Goal: Information Seeking & Learning: Learn about a topic

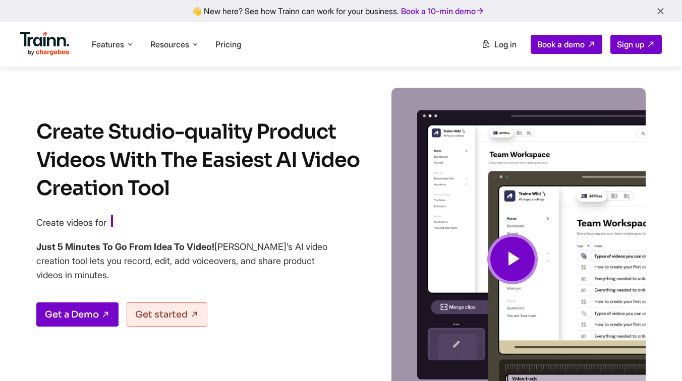
scroll to position [23, 0]
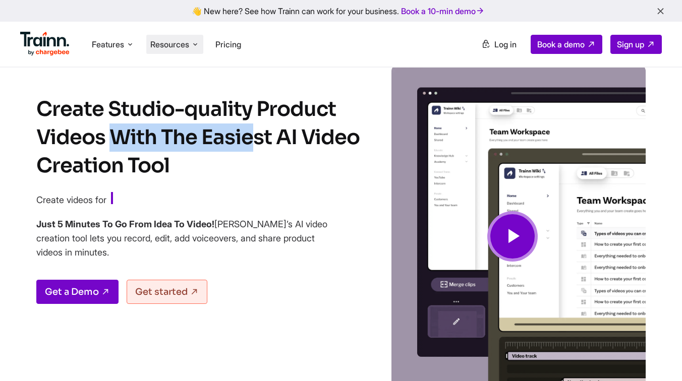
click at [179, 42] on span "Resources" at bounding box center [169, 44] width 39 height 11
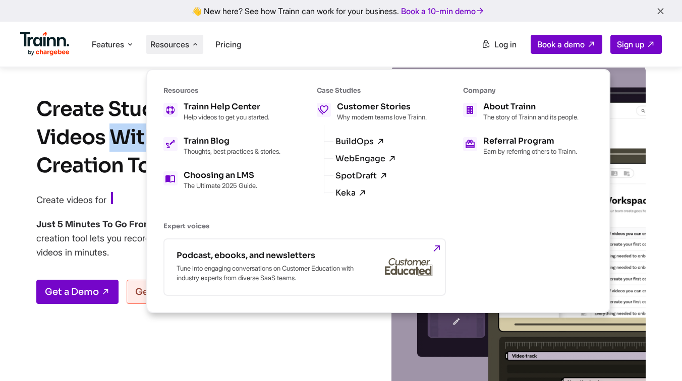
click at [209, 130] on ul "Trainn Help Center Help videos to get you started. Trainn Blog Thoughts, best p…" at bounding box center [221, 146] width 117 height 87
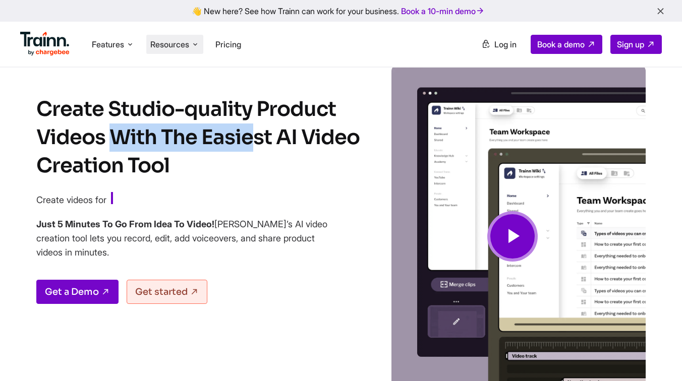
click at [164, 44] on span "Resources" at bounding box center [169, 44] width 39 height 11
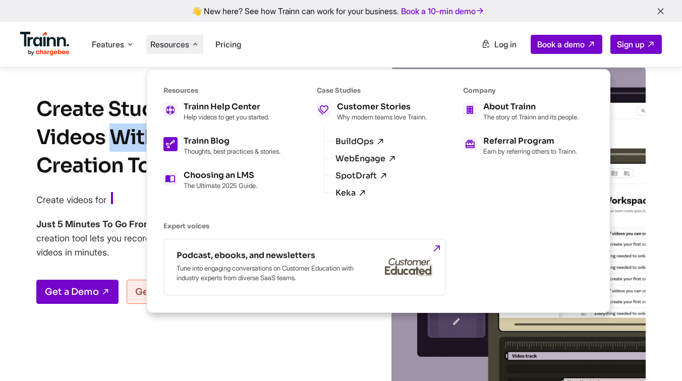
click at [203, 154] on p "Thoughts, best practices & stories." at bounding box center [232, 151] width 97 height 8
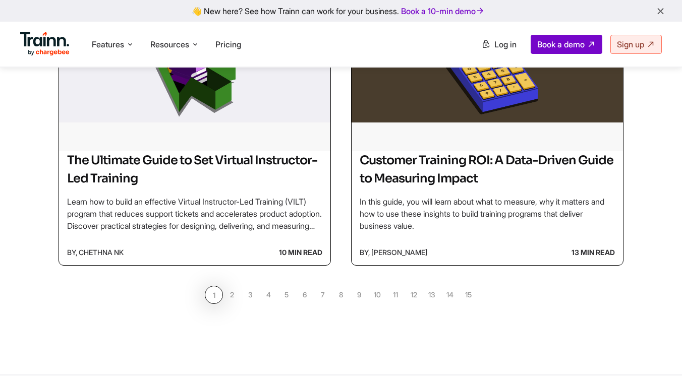
scroll to position [940, 0]
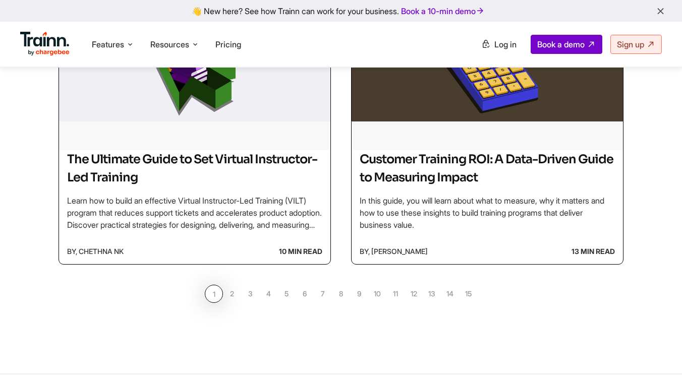
click at [234, 295] on link "2" at bounding box center [232, 294] width 18 height 18
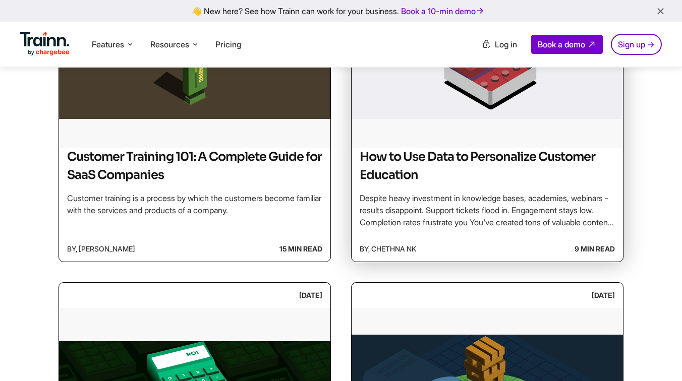
scroll to position [246, 0]
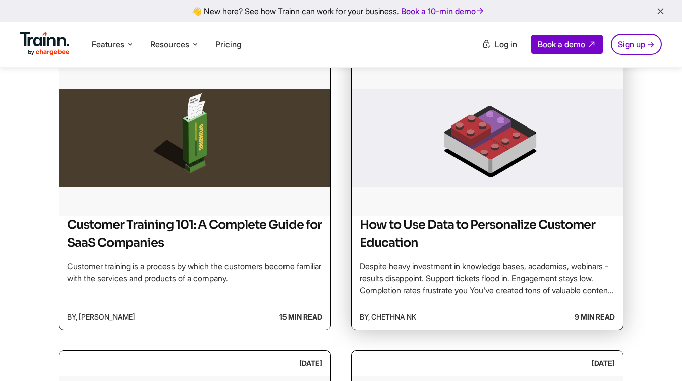
click at [458, 203] on img at bounding box center [487, 137] width 271 height 151
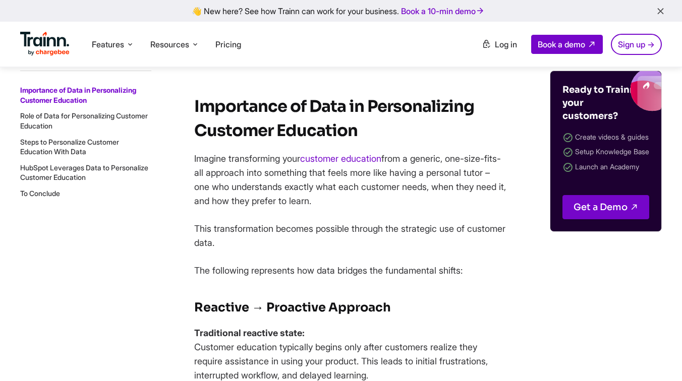
scroll to position [624, 0]
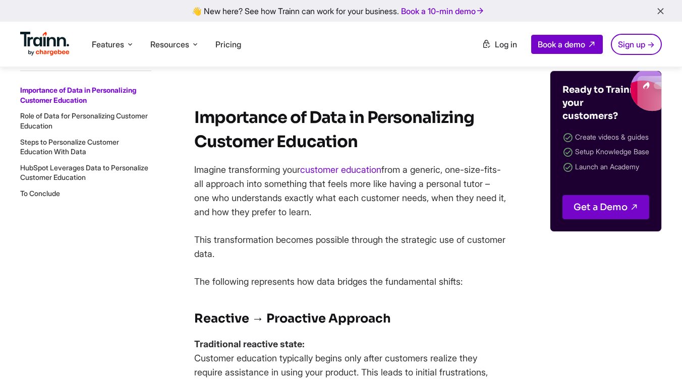
click at [90, 150] on li "Steps to Personalize Customer Education With Data" at bounding box center [85, 147] width 131 height 20
click at [69, 150] on link "Steps to Personalize Customer Education With Data" at bounding box center [69, 146] width 99 height 19
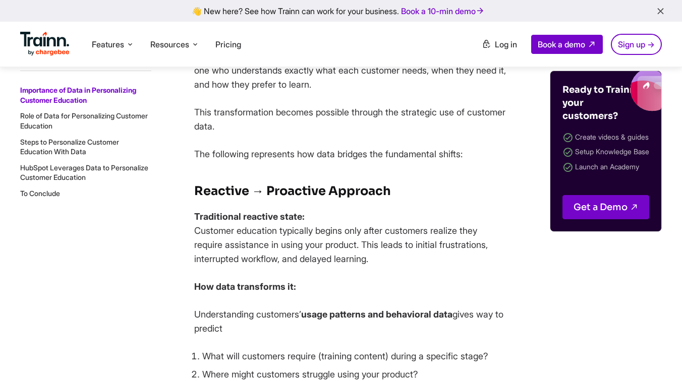
scroll to position [751, 0]
